Goal: Task Accomplishment & Management: Manage account settings

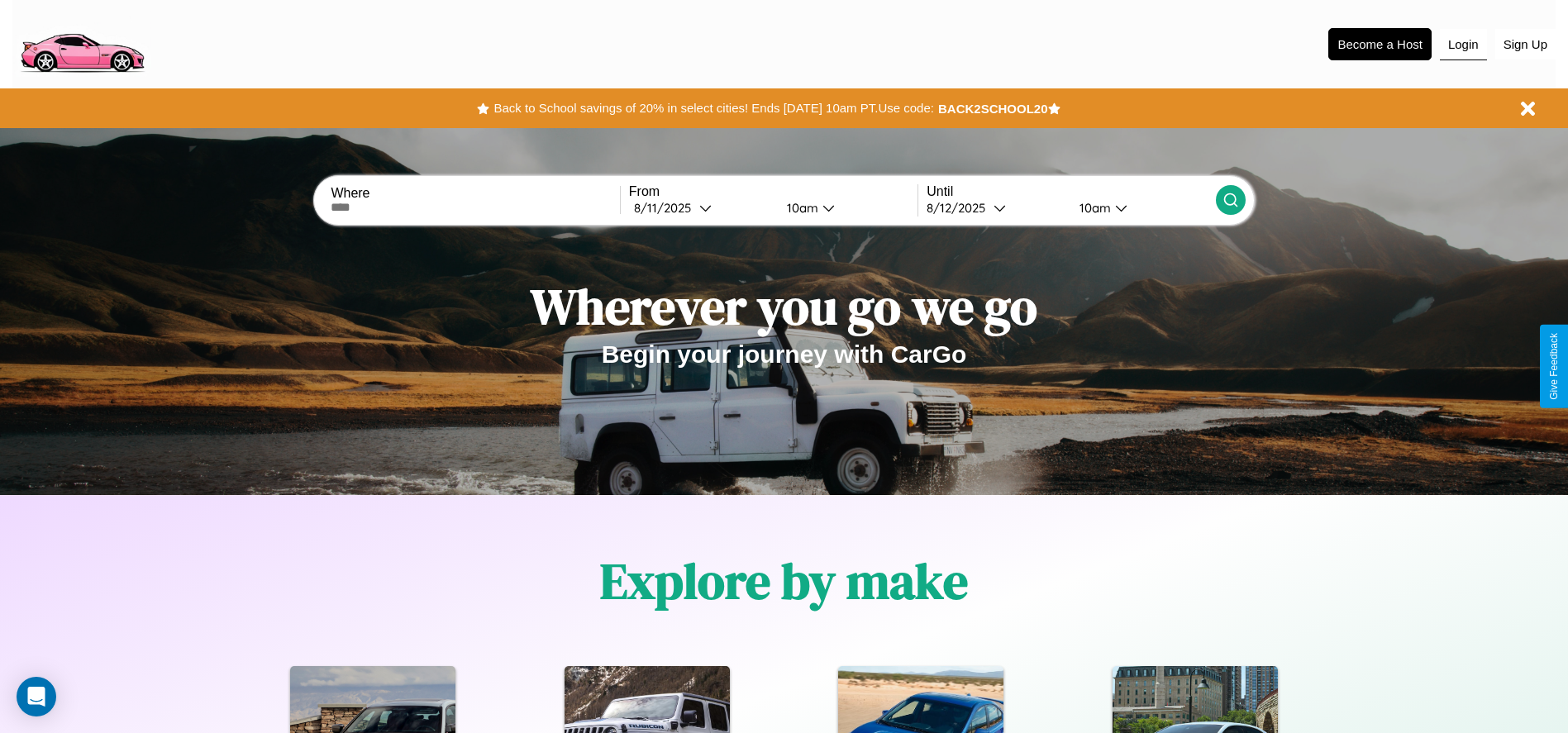
click at [1462, 44] on button "Login" at bounding box center [1462, 45] width 47 height 32
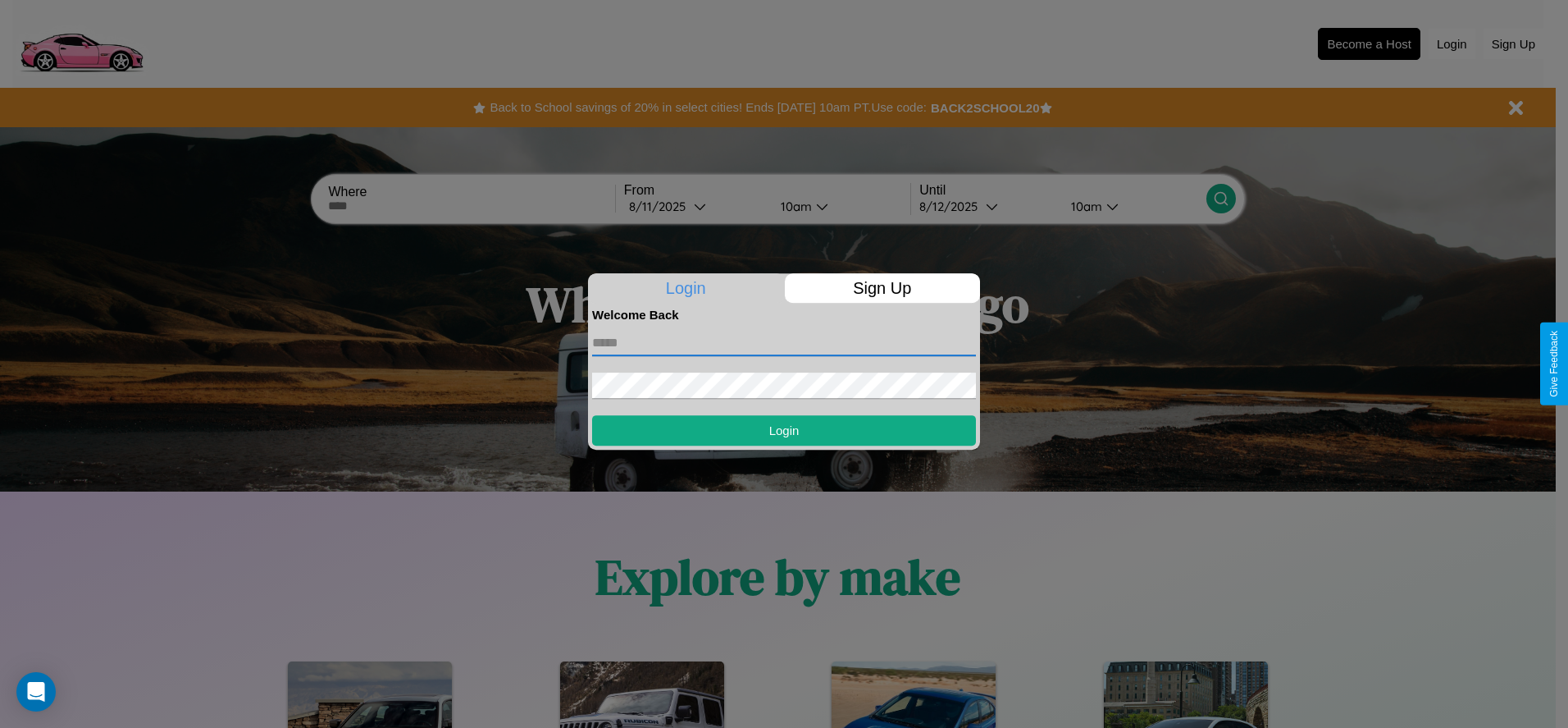
click at [784, 342] on input "text" at bounding box center [784, 343] width 383 height 26
type input "**********"
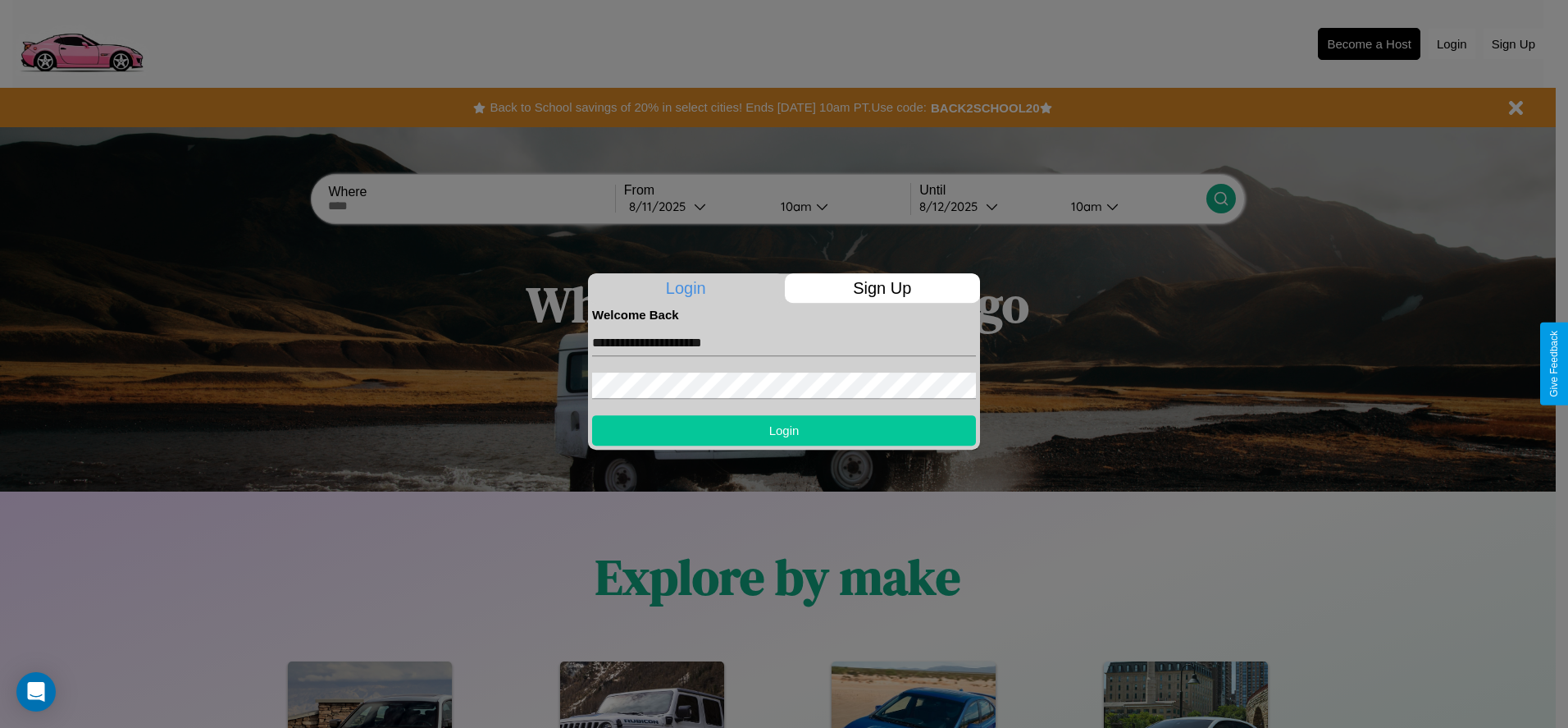
click at [784, 430] on button "Login" at bounding box center [784, 430] width 383 height 31
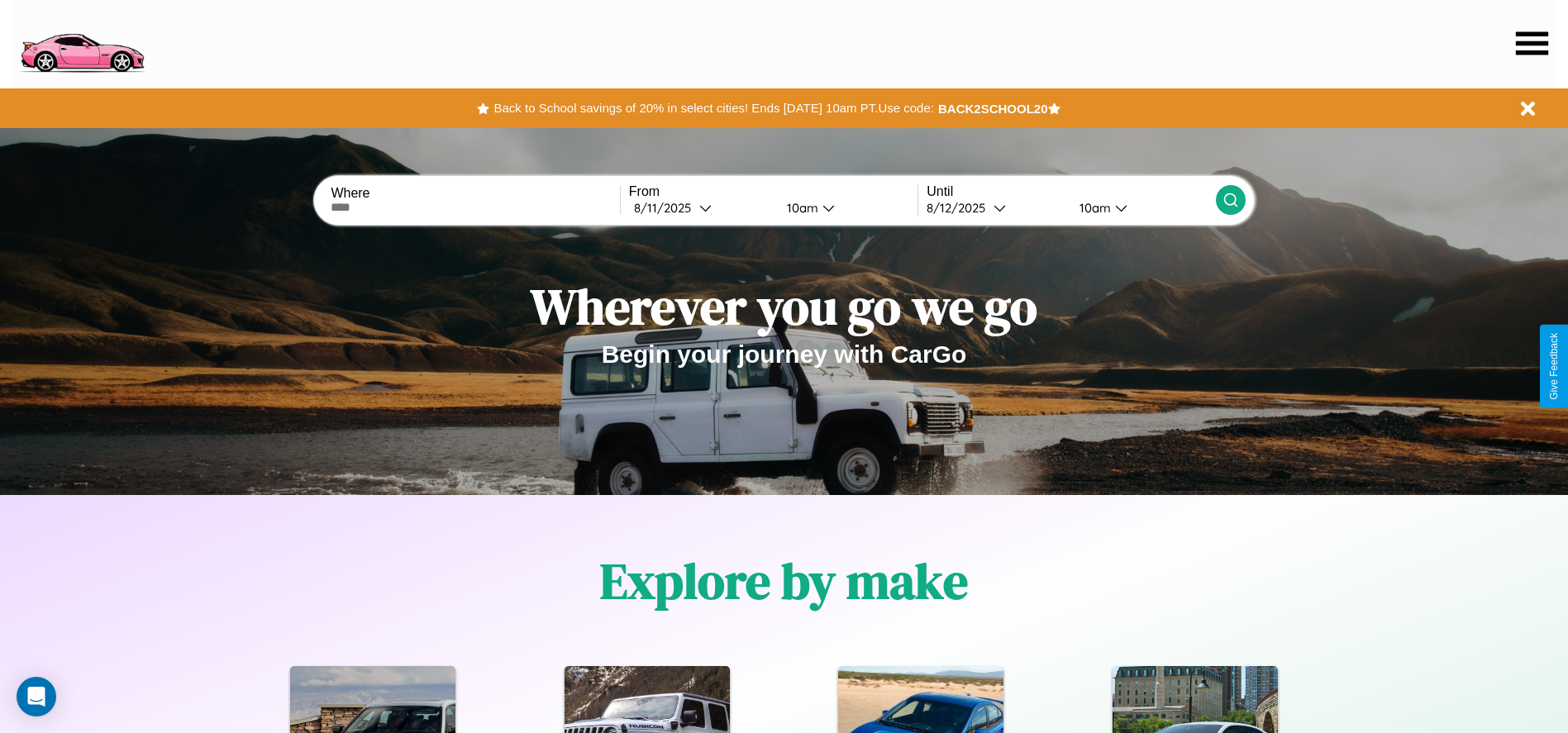
click at [1531, 43] on icon at bounding box center [1532, 43] width 33 height 23
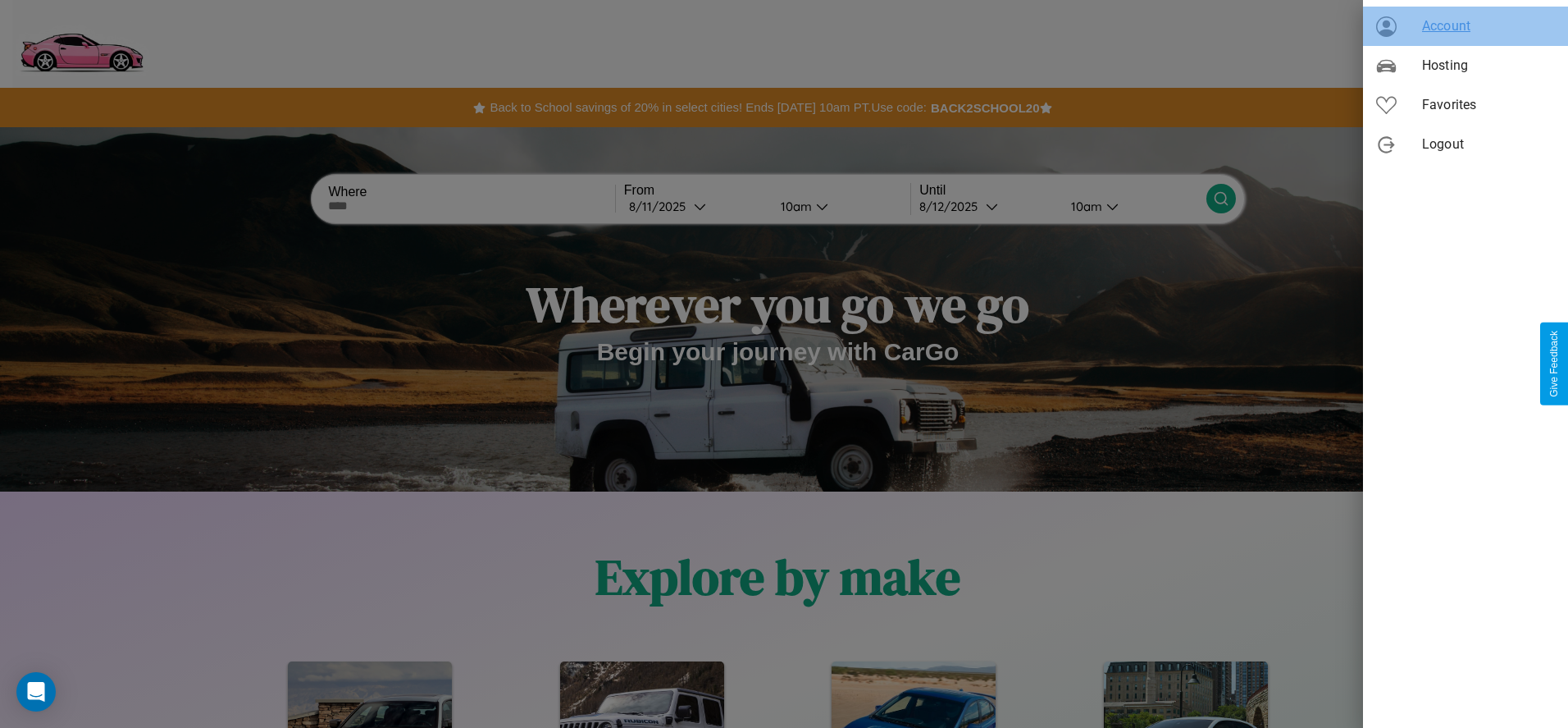
click at [1466, 26] on span "Account" at bounding box center [1489, 26] width 133 height 20
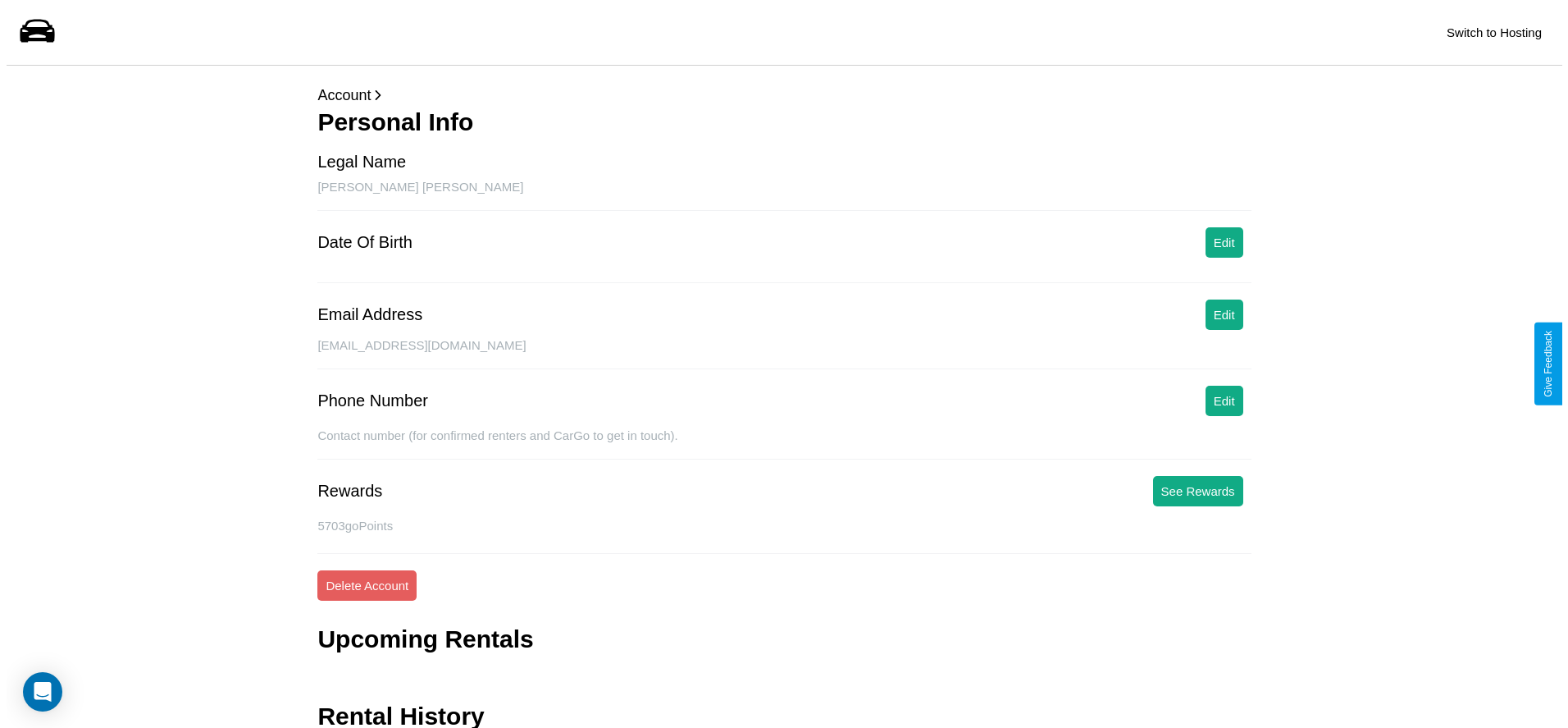
scroll to position [66, 0]
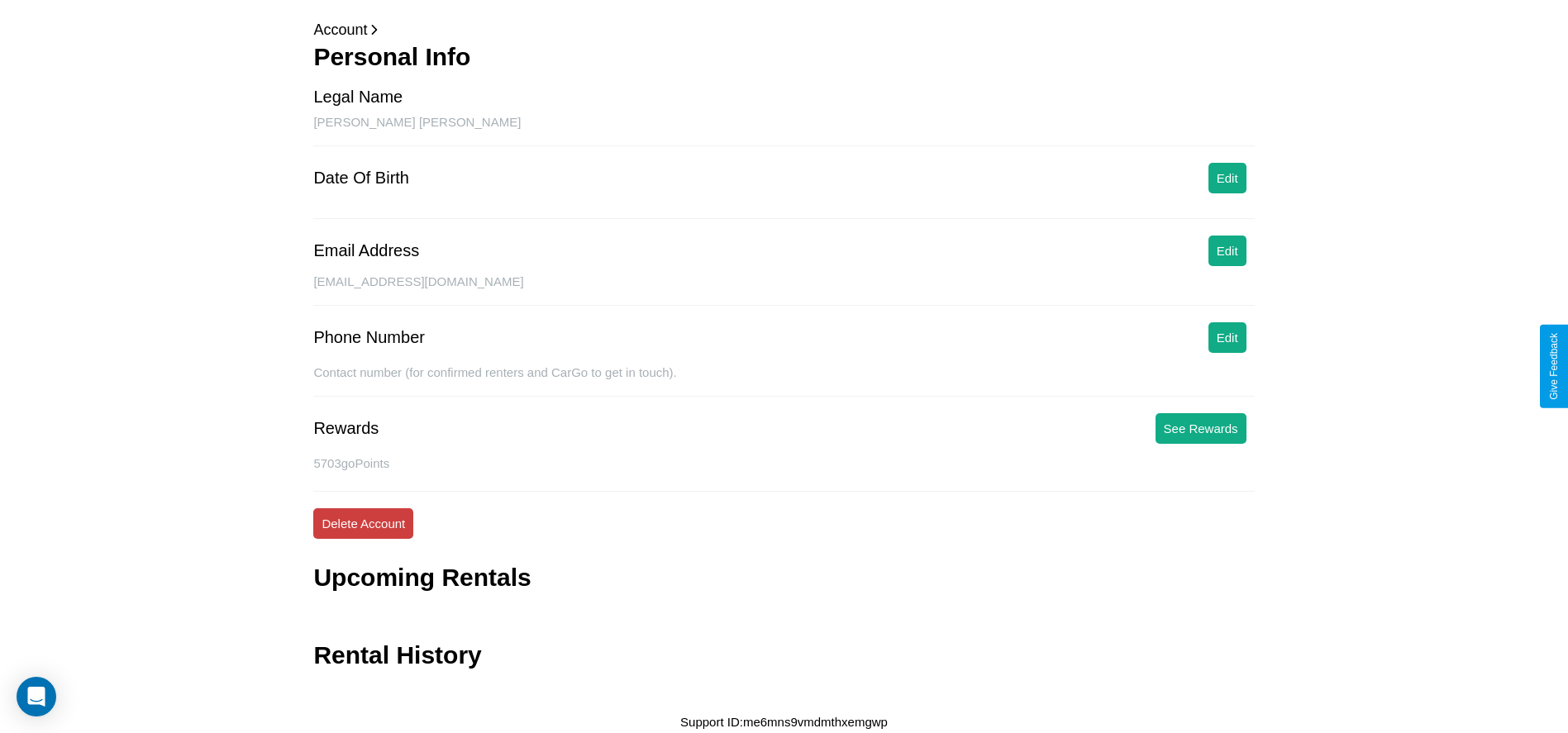
click at [362, 523] on button "Delete Account" at bounding box center [363, 524] width 100 height 31
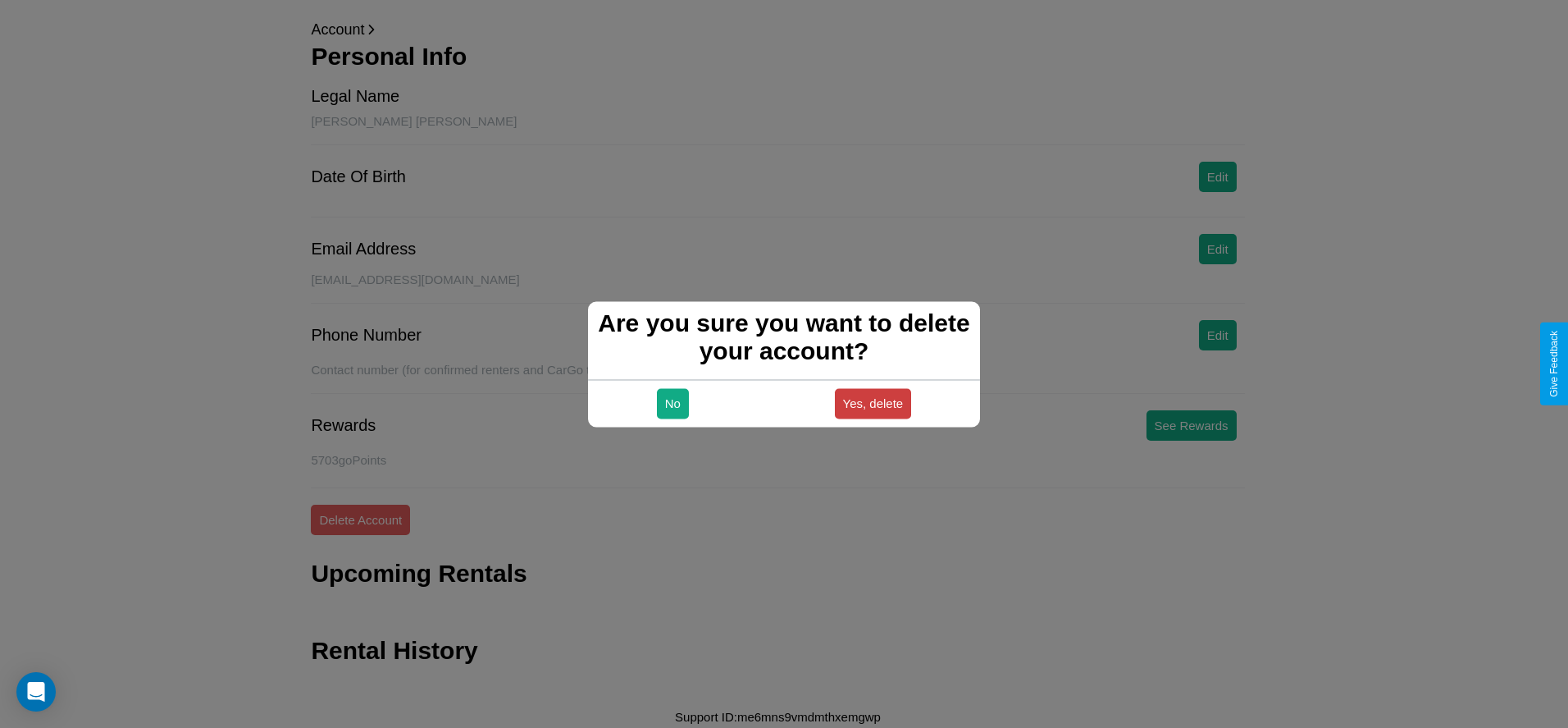
click at [873, 403] on button "Yes, delete" at bounding box center [873, 403] width 77 height 31
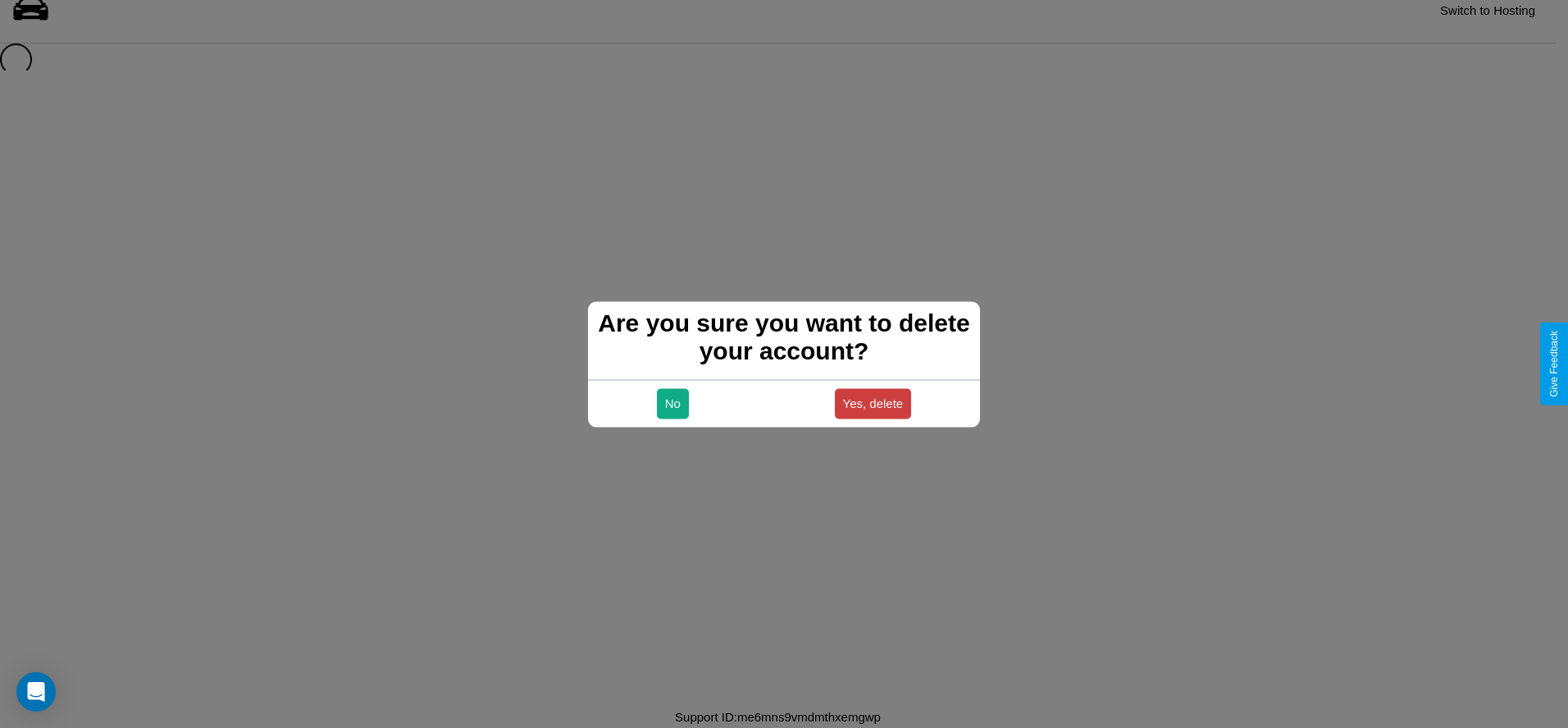
scroll to position [22, 0]
